Goal: Information Seeking & Learning: Check status

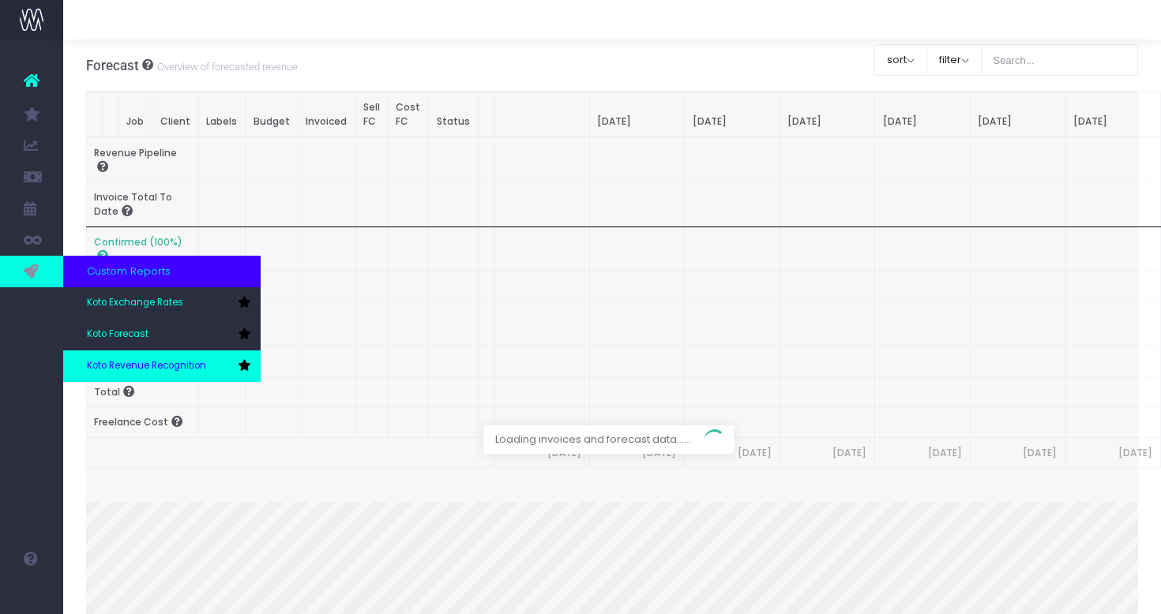
click at [159, 366] on span "Koto Revenue Recognition" at bounding box center [146, 366] width 119 height 14
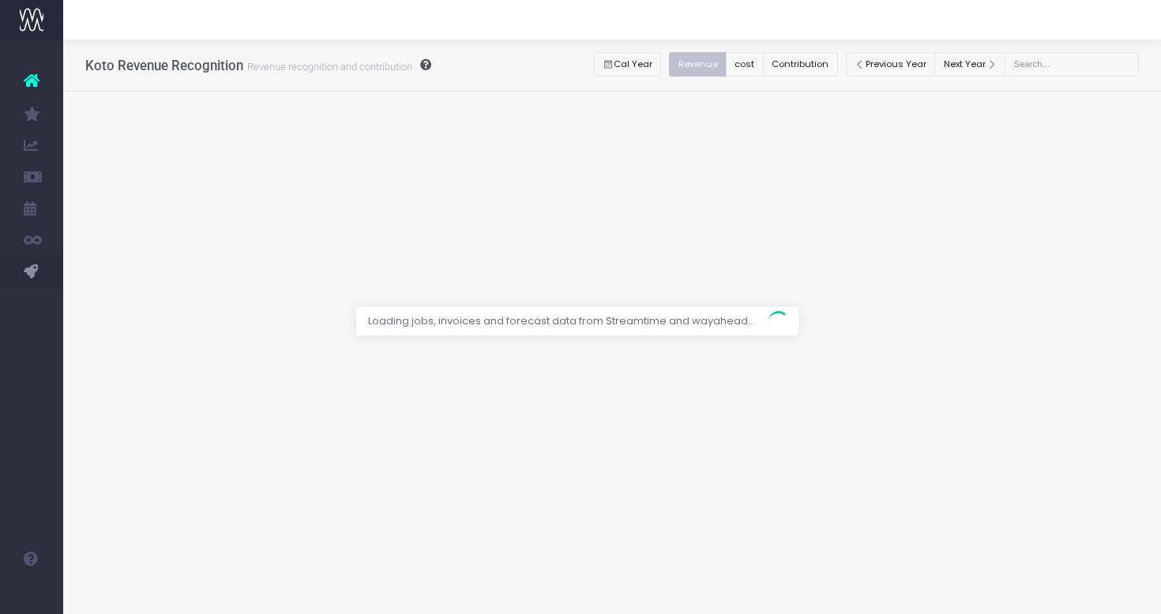
click at [1057, 73] on div at bounding box center [580, 307] width 1161 height 614
click at [1056, 63] on div at bounding box center [580, 307] width 1161 height 614
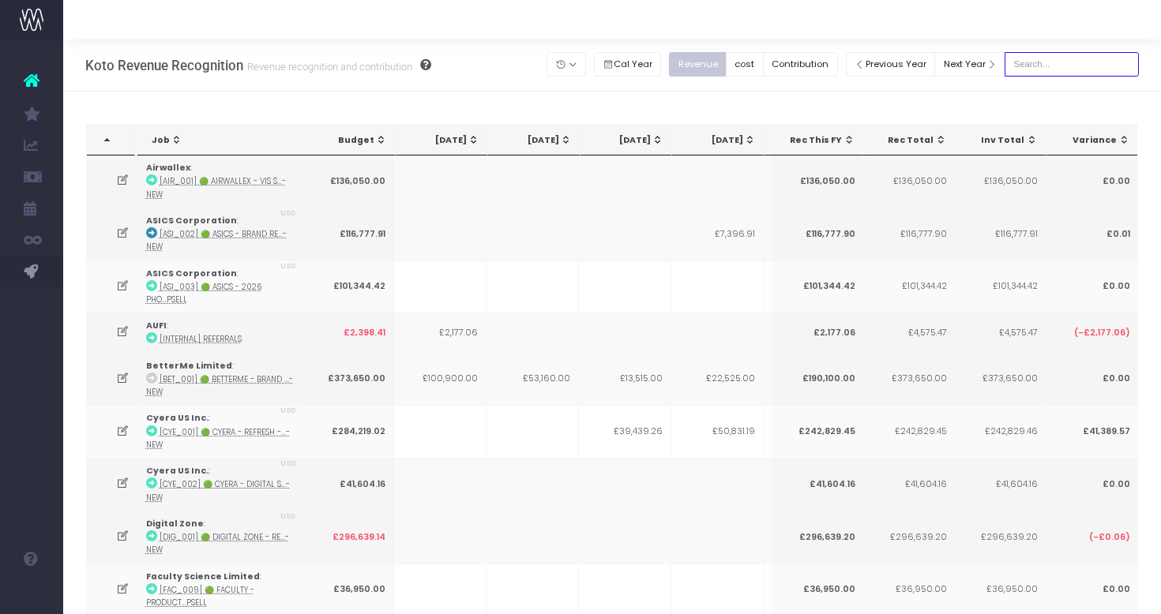
click at [1097, 66] on input "text" at bounding box center [1071, 64] width 134 height 24
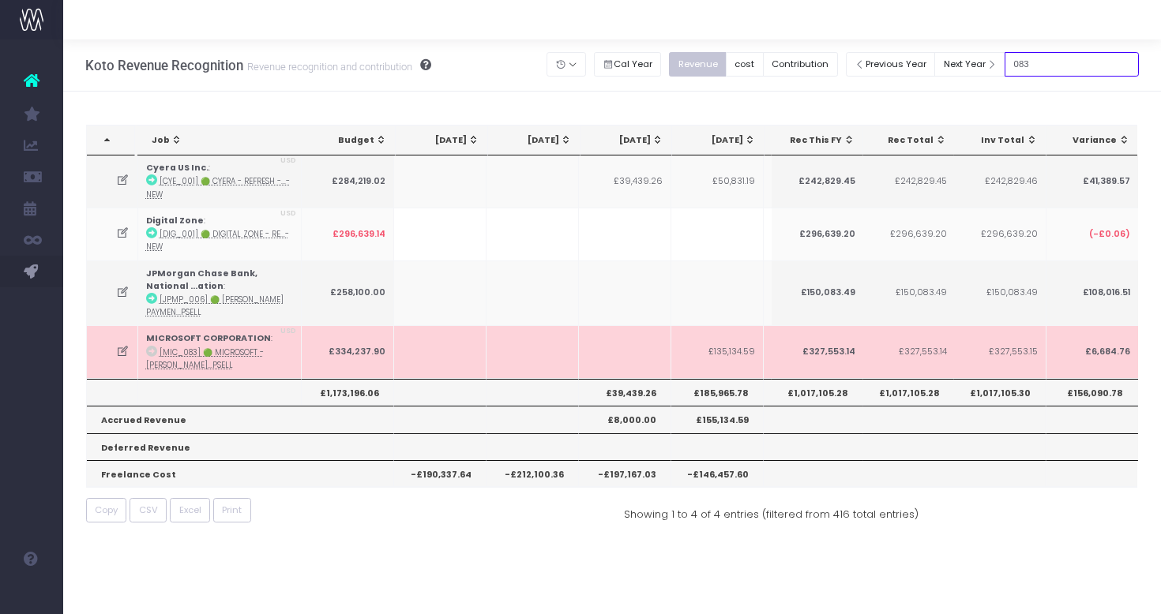
type input "083"
click at [122, 355] on icon at bounding box center [122, 351] width 13 height 13
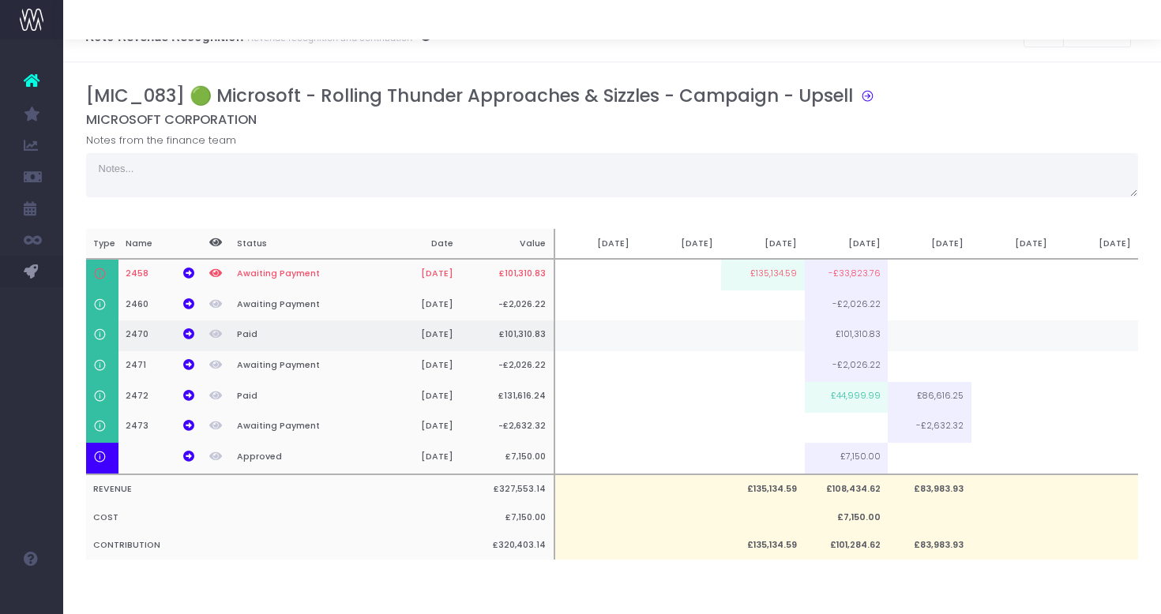
scroll to position [0, 12]
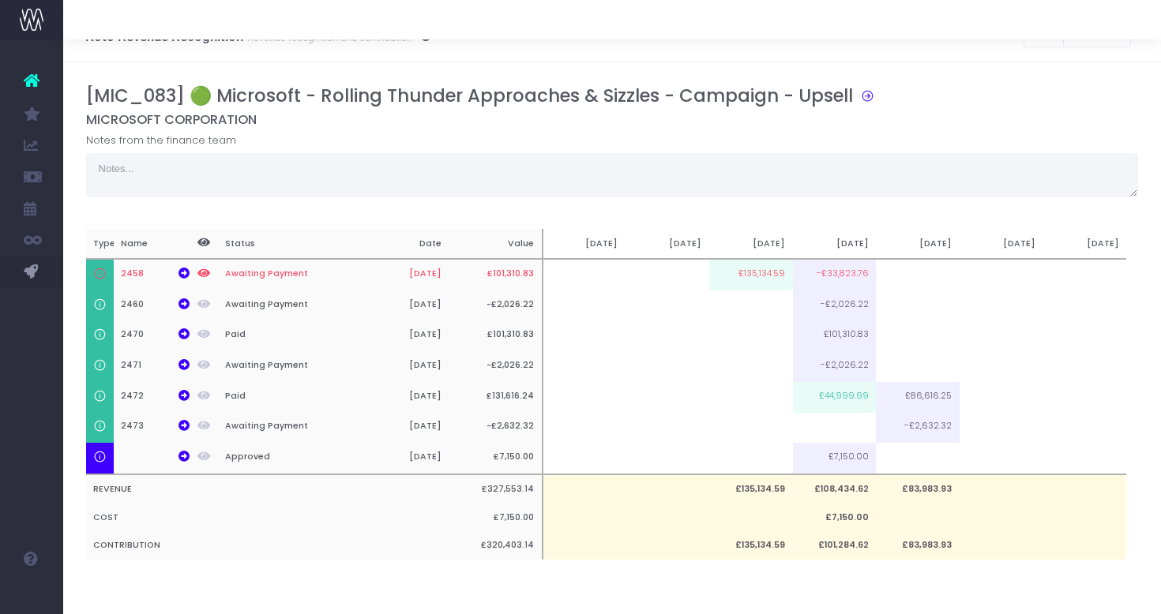
click at [771, 28] on div at bounding box center [611, 19] width 1097 height 39
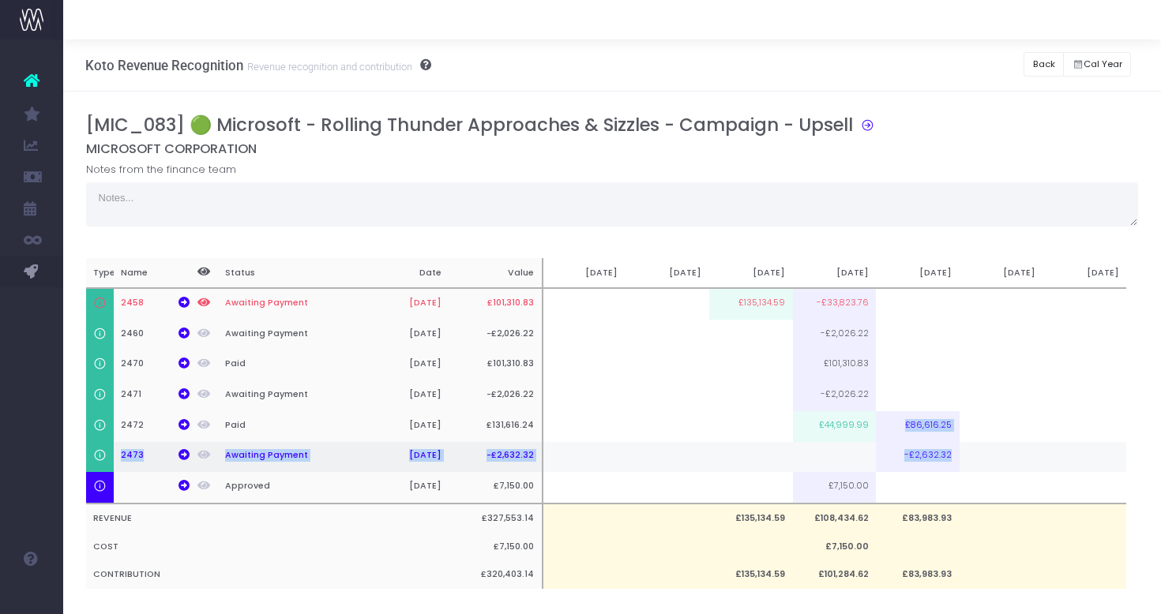
drag, startPoint x: 909, startPoint y: 428, endPoint x: 953, endPoint y: 461, distance: 55.3
click at [953, 461] on tbody "2458 Awaiting Payment [DATE] £101,310.83 £135,134.59 -£33,823.76 2460 Awaiting …" at bounding box center [600, 396] width 1052 height 216
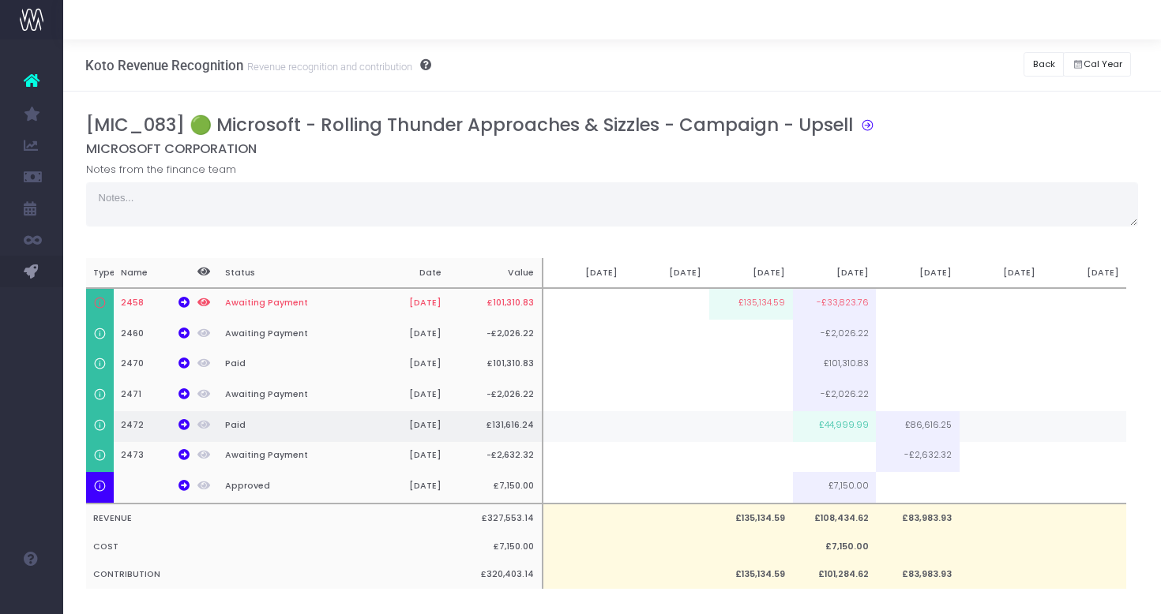
click at [850, 427] on td "£44,999.99" at bounding box center [835, 426] width 84 height 31
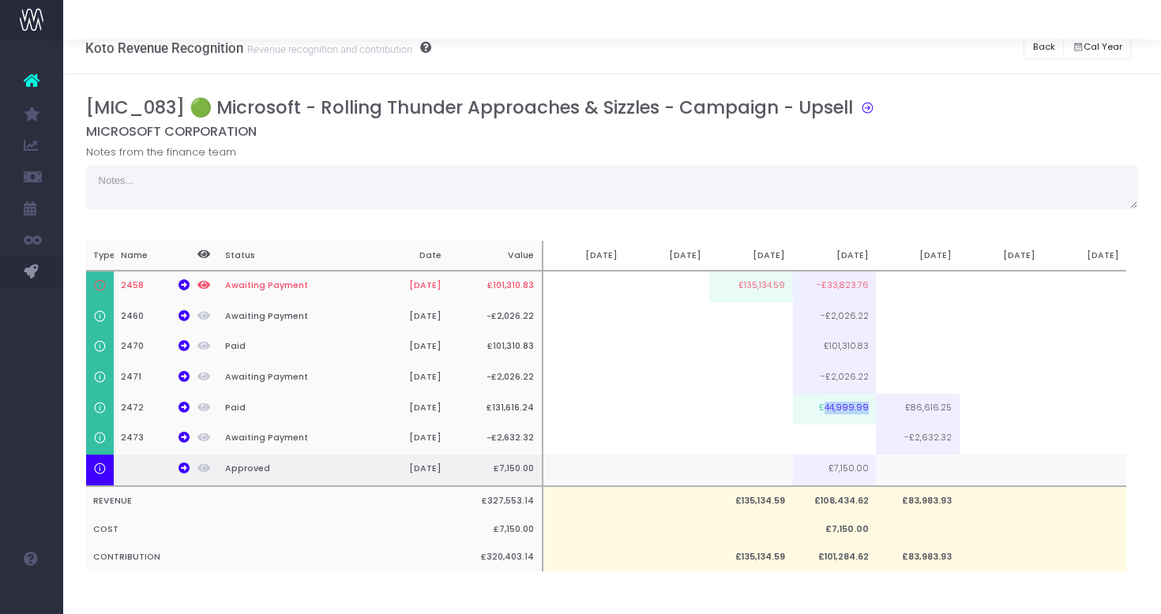
scroll to position [21, 0]
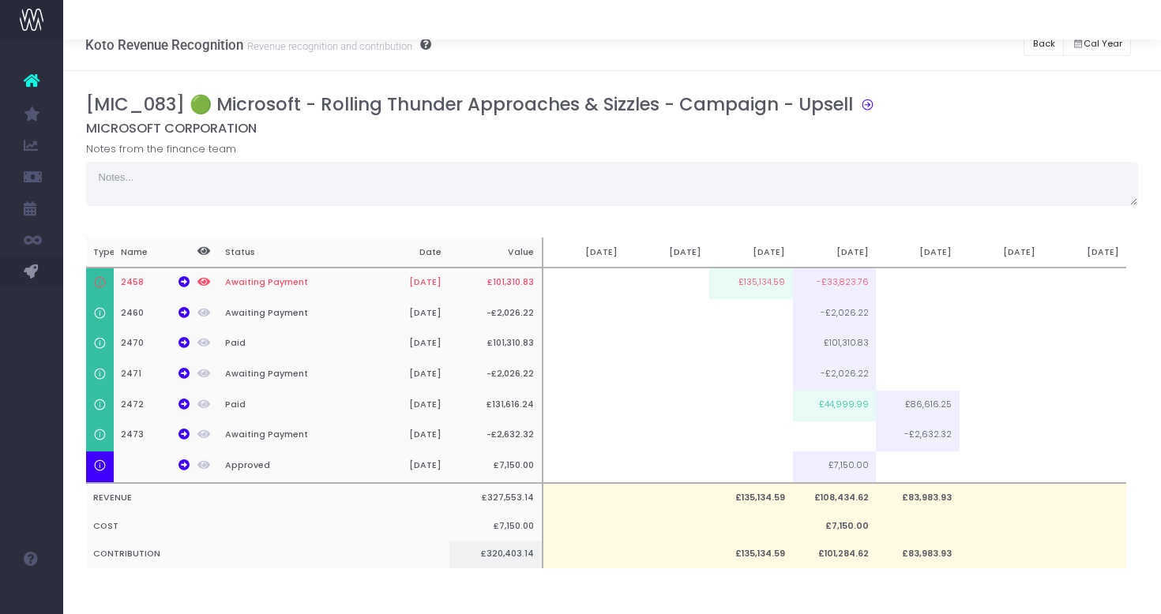
click at [972, 556] on td at bounding box center [1001, 555] width 84 height 28
drag, startPoint x: 817, startPoint y: 407, endPoint x: 882, endPoint y: 407, distance: 64.7
click at [882, 407] on tr "2472 Paid [DATE] £131,616.24 £44,999.99 £86,616.25" at bounding box center [600, 406] width 1052 height 31
click at [912, 122] on h5 "MICROSOFT CORPORATION" at bounding box center [612, 129] width 1052 height 16
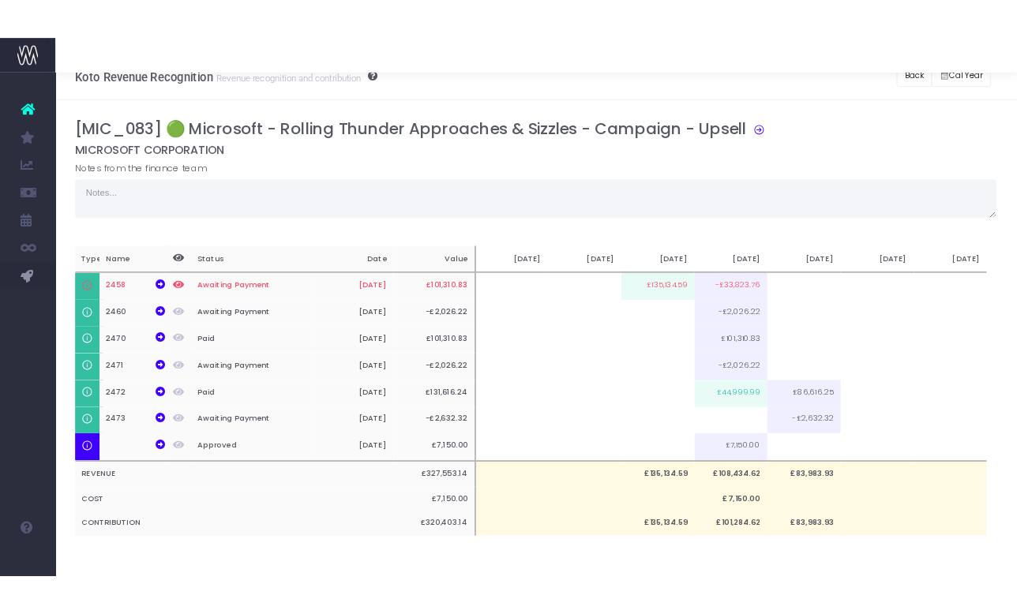
scroll to position [25, 0]
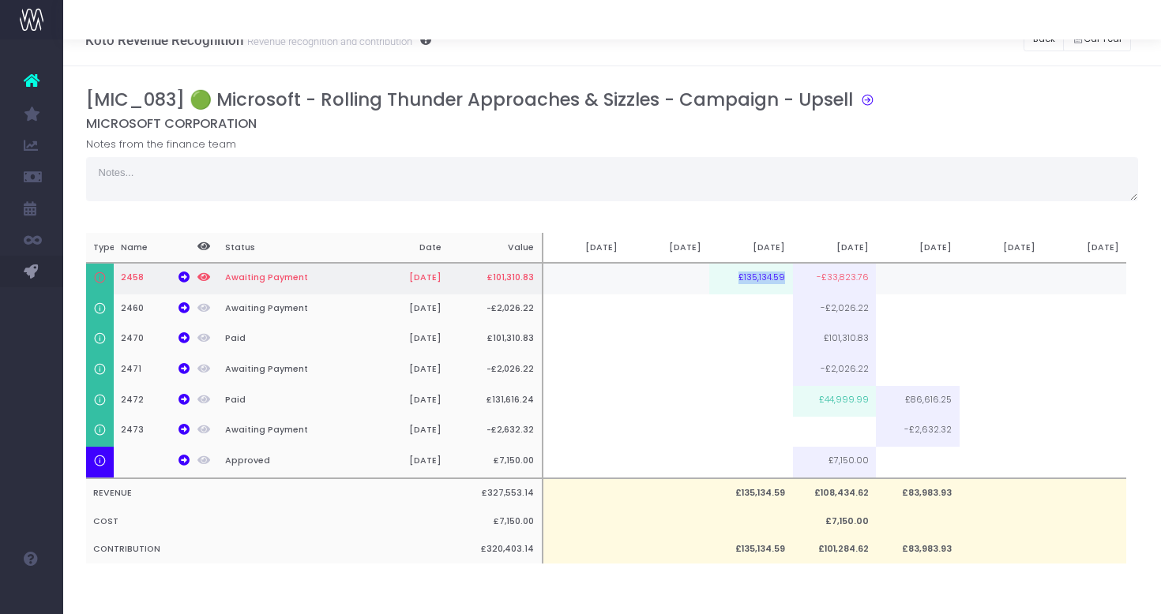
drag, startPoint x: 740, startPoint y: 279, endPoint x: 786, endPoint y: 279, distance: 46.6
click at [786, 279] on td "£135,134.59" at bounding box center [751, 279] width 84 height 32
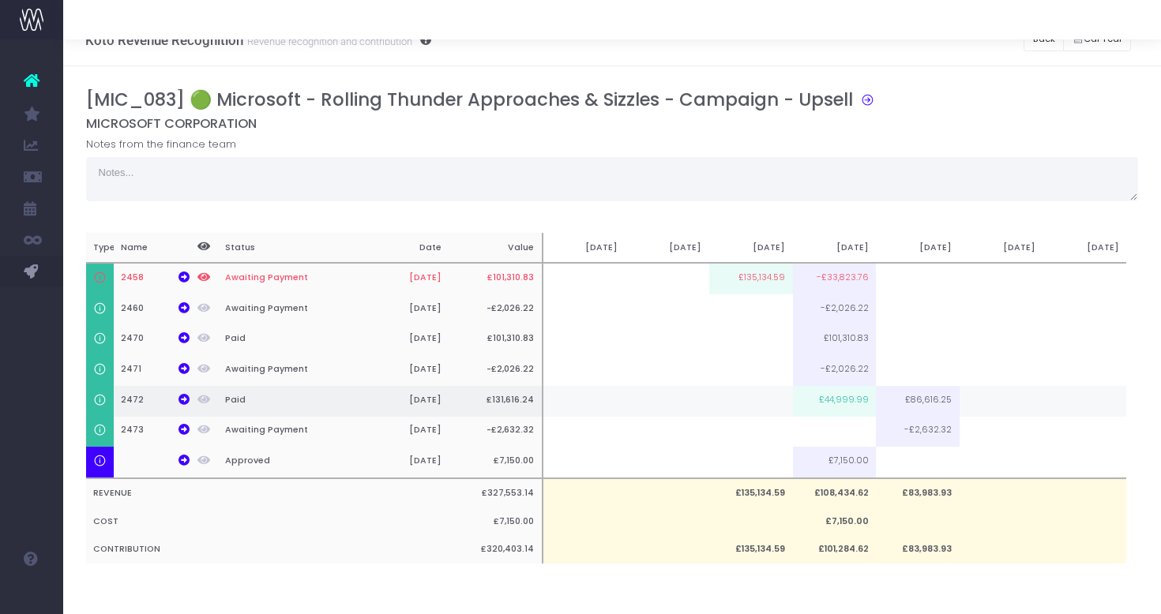
click at [842, 404] on td "£44,999.99" at bounding box center [835, 401] width 84 height 31
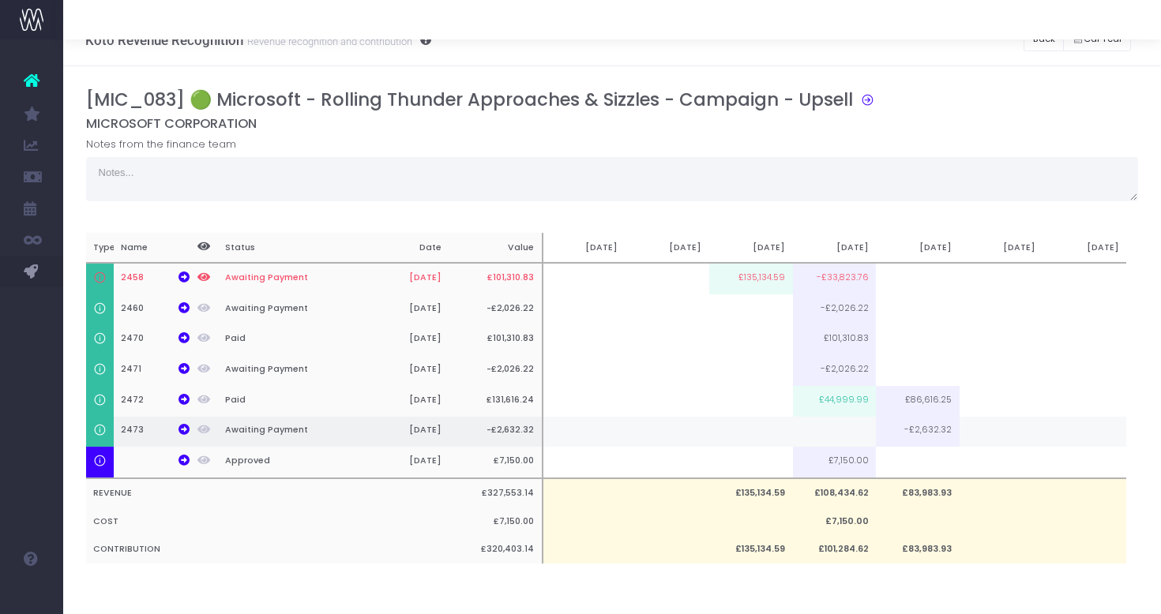
click at [853, 438] on td at bounding box center [835, 432] width 84 height 31
click at [888, 595] on div "[MIC_083] 🟢 Microsoft - Rolling Thunder Approaches & Sizzles - Campaign - Upsel…" at bounding box center [612, 342] width 1052 height 506
